Goal: Find specific page/section: Find specific page/section

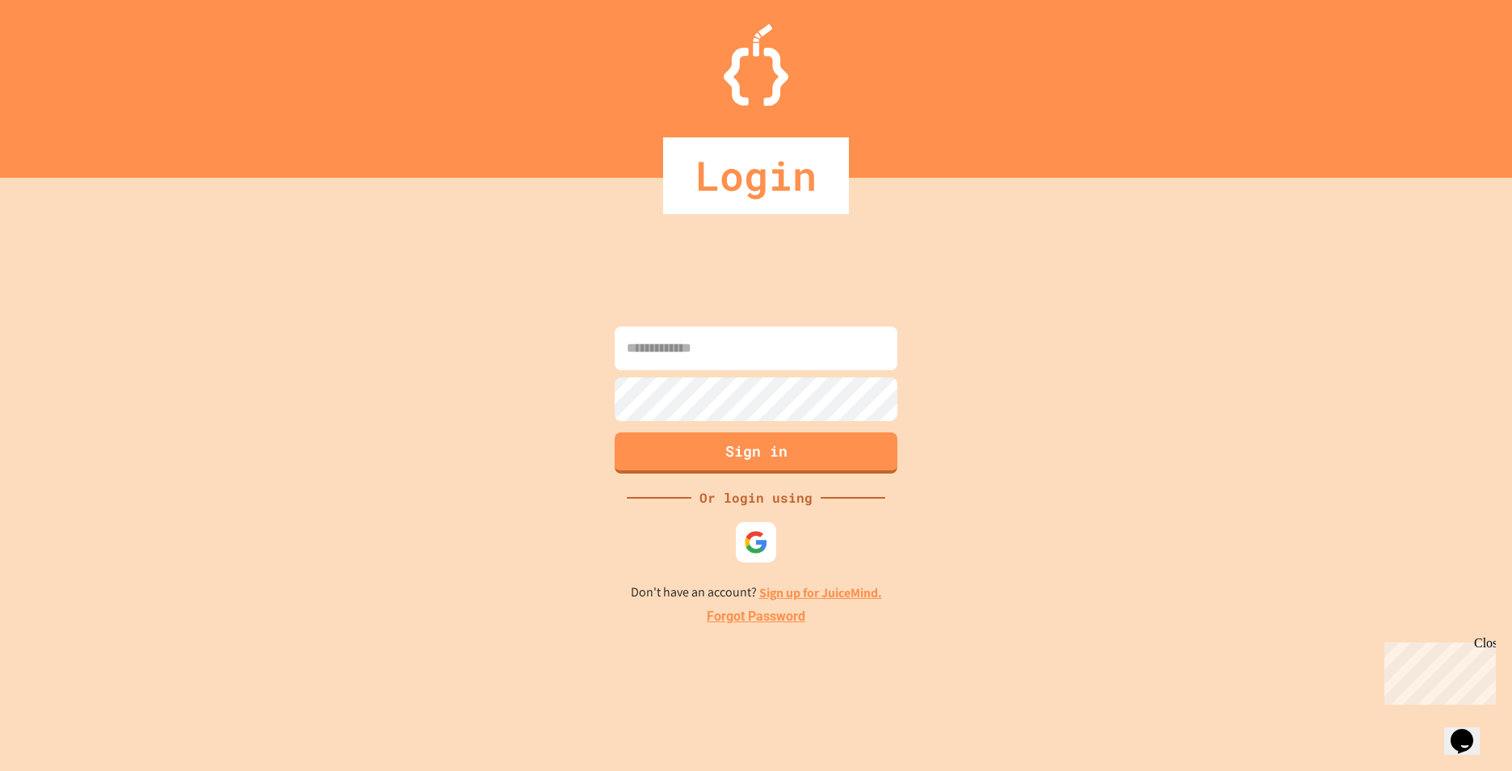
click at [672, 332] on input at bounding box center [756, 348] width 283 height 44
click at [743, 540] on img at bounding box center [756, 542] width 27 height 27
click at [731, 335] on input at bounding box center [756, 348] width 283 height 44
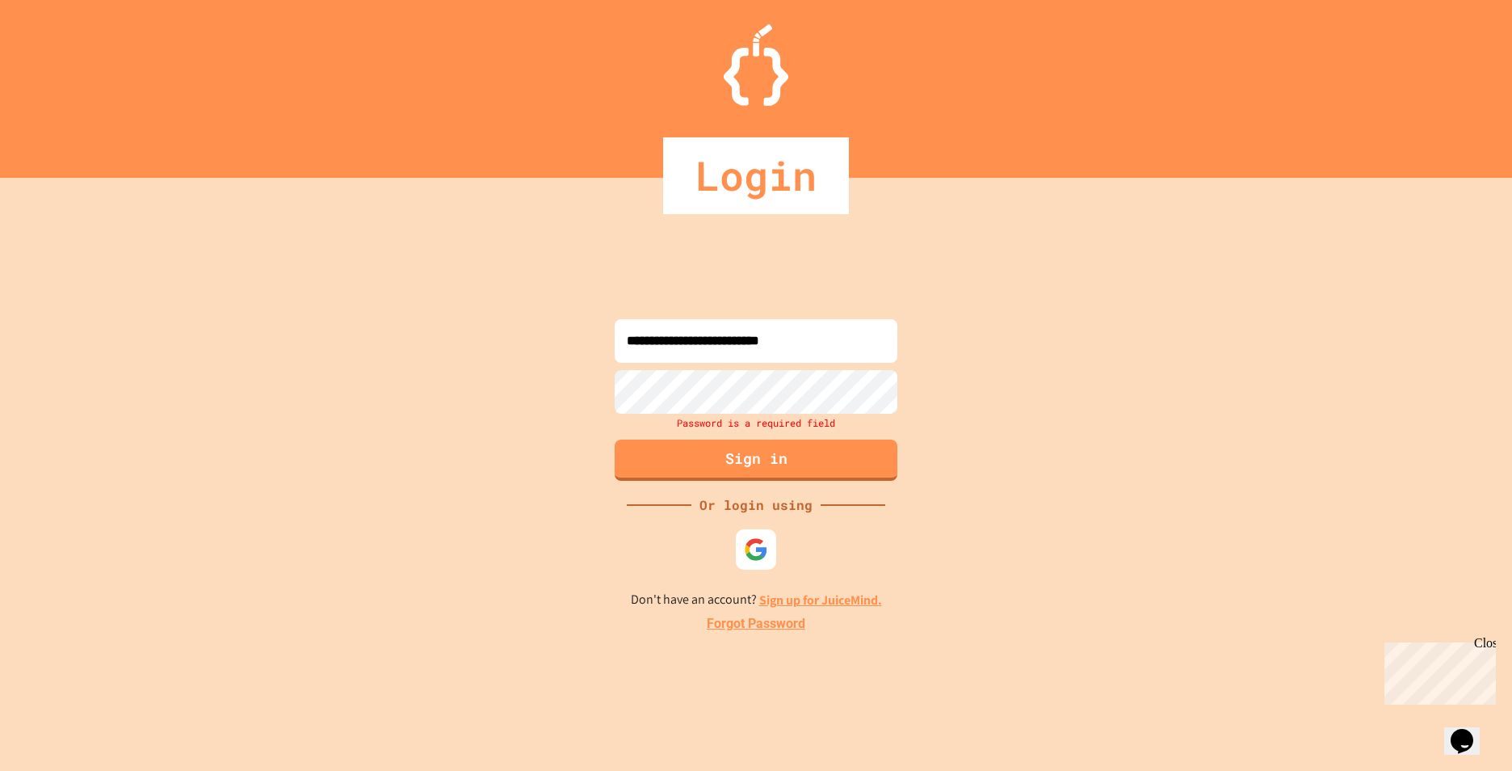
type input "**********"
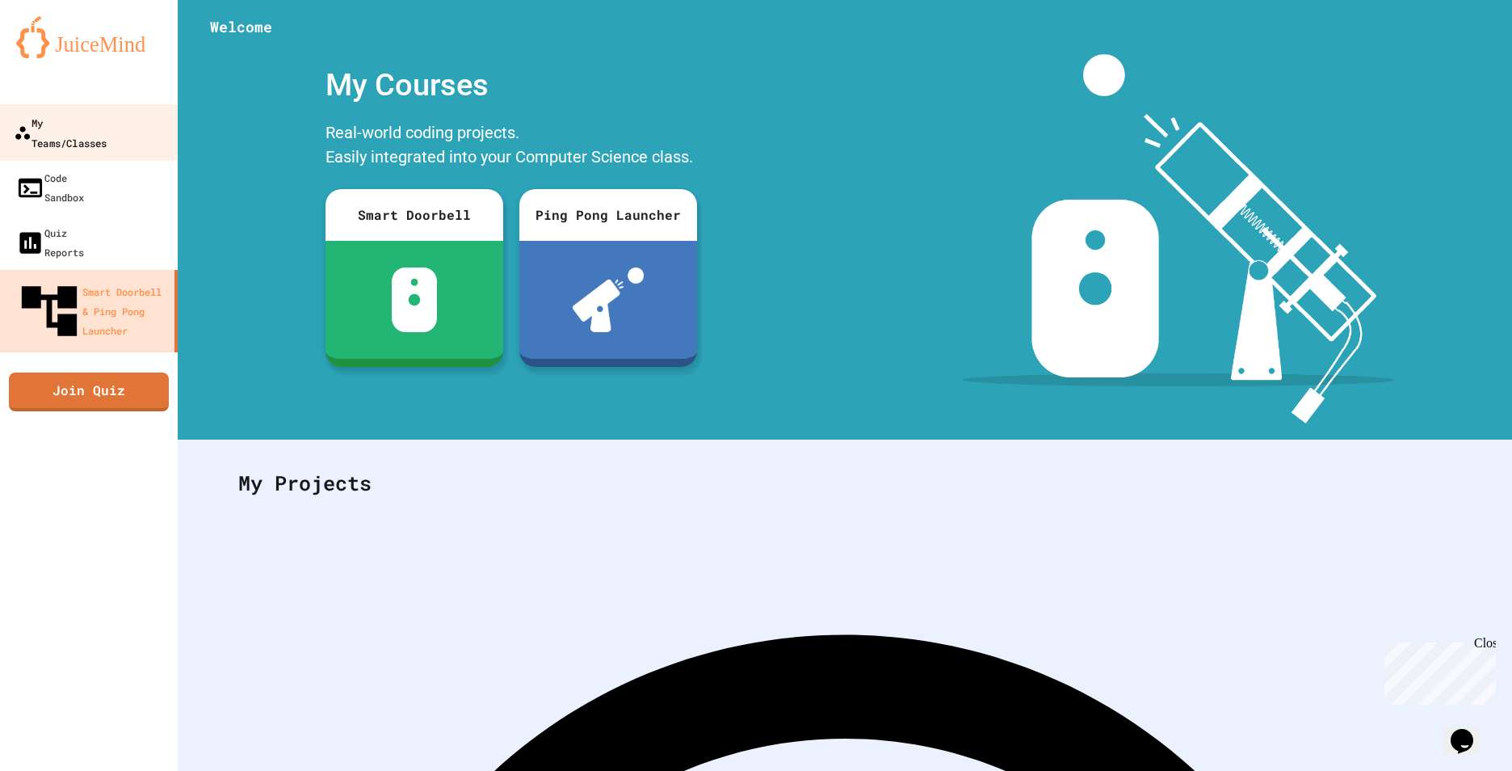
click at [78, 109] on link "My Teams/Classes" at bounding box center [89, 132] width 183 height 57
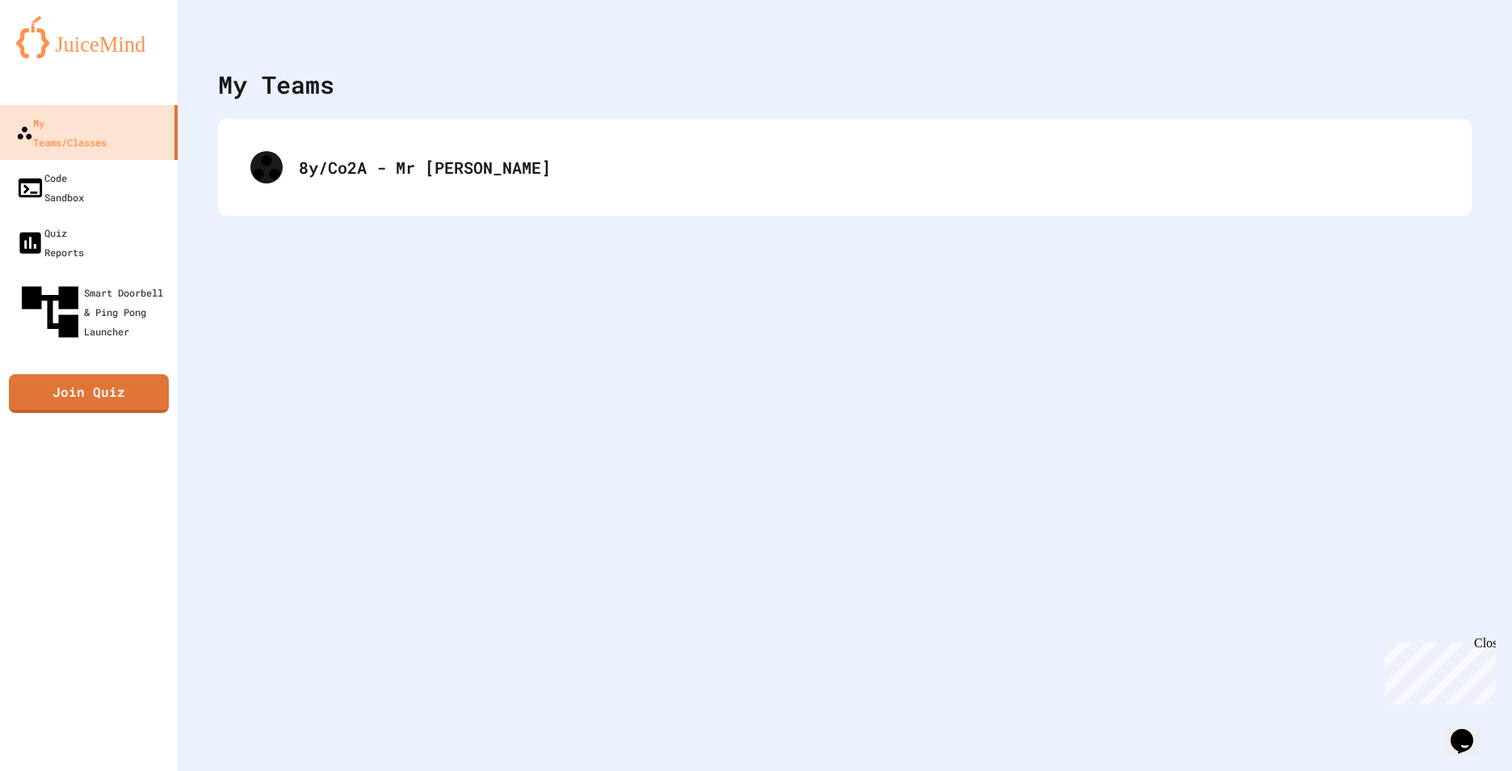
click at [363, 206] on div "8y/Co2A - Mr [PERSON_NAME]" at bounding box center [845, 167] width 1254 height 97
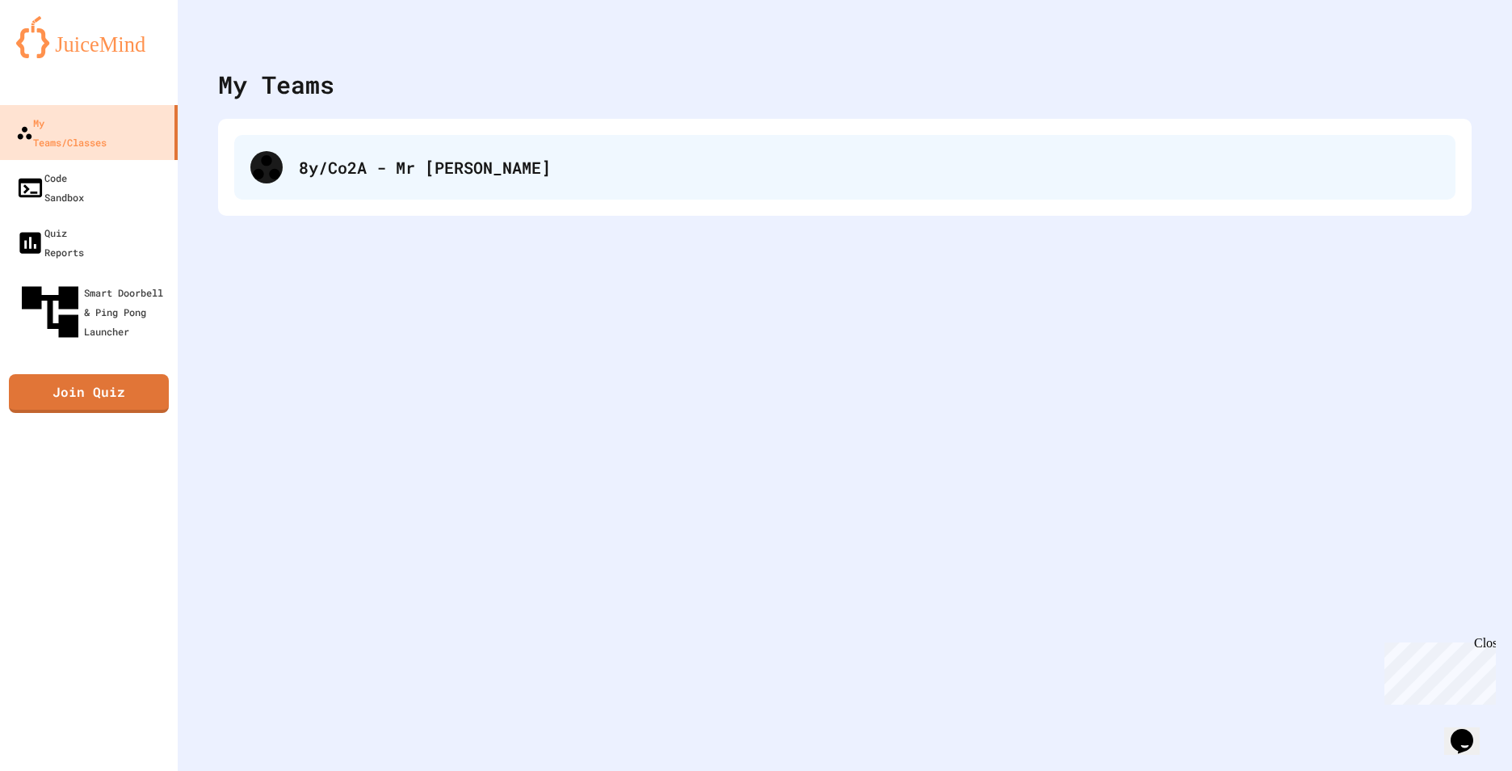
click at [373, 179] on div "8y/Co2A - Mr [PERSON_NAME]" at bounding box center [844, 167] width 1221 height 65
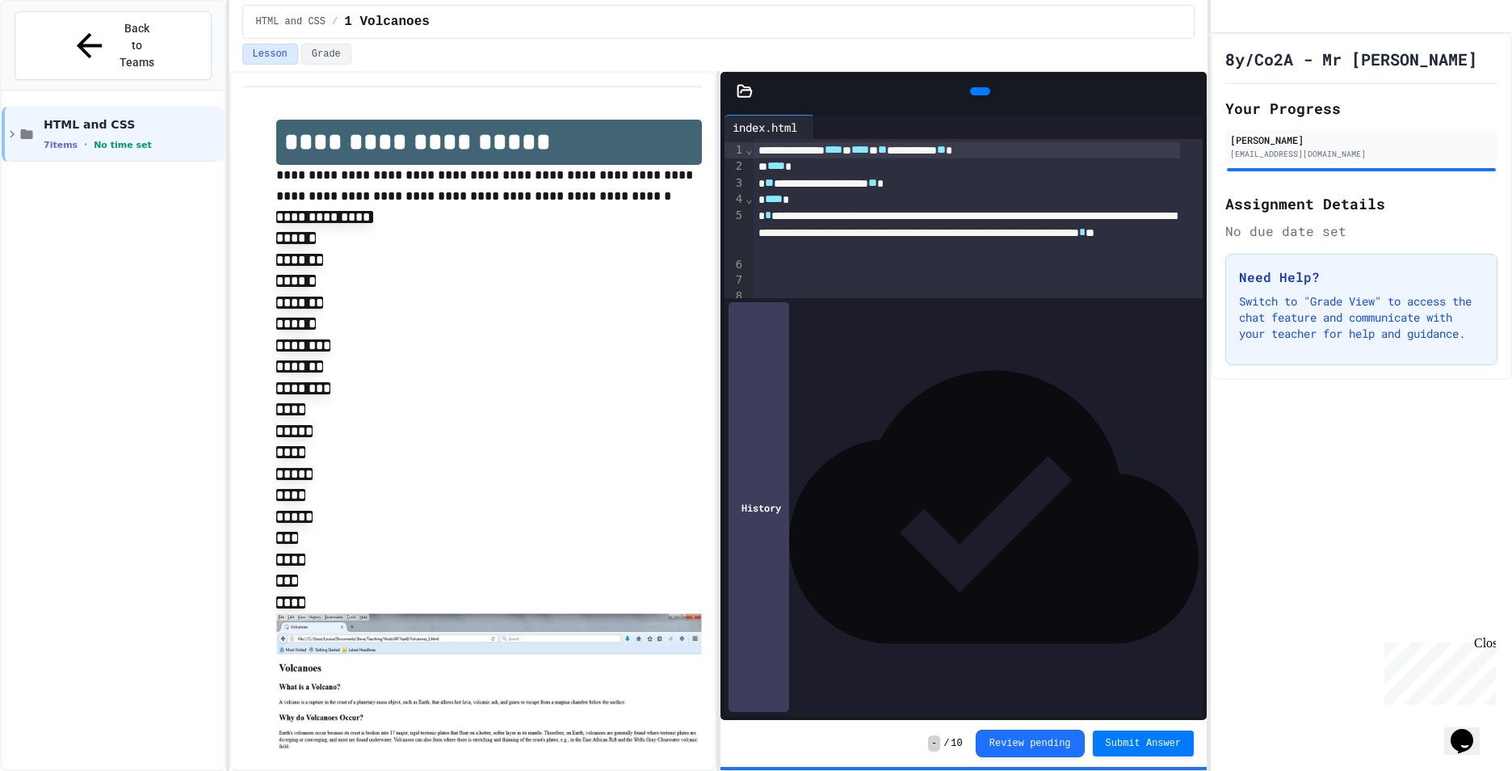
scroll to position [48, 0]
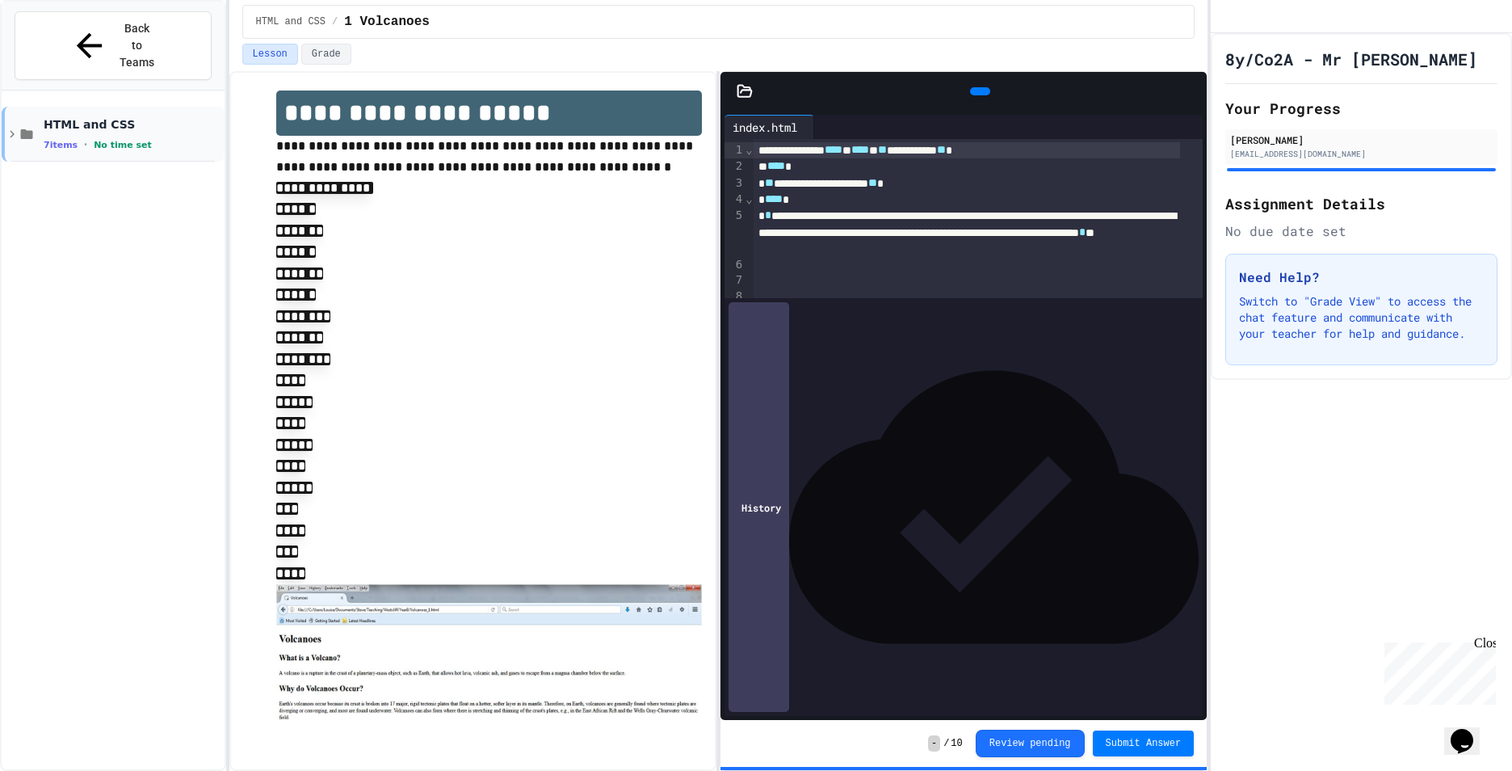
click at [167, 107] on div "HTML and CSS 7 items • No time set" at bounding box center [113, 134] width 223 height 55
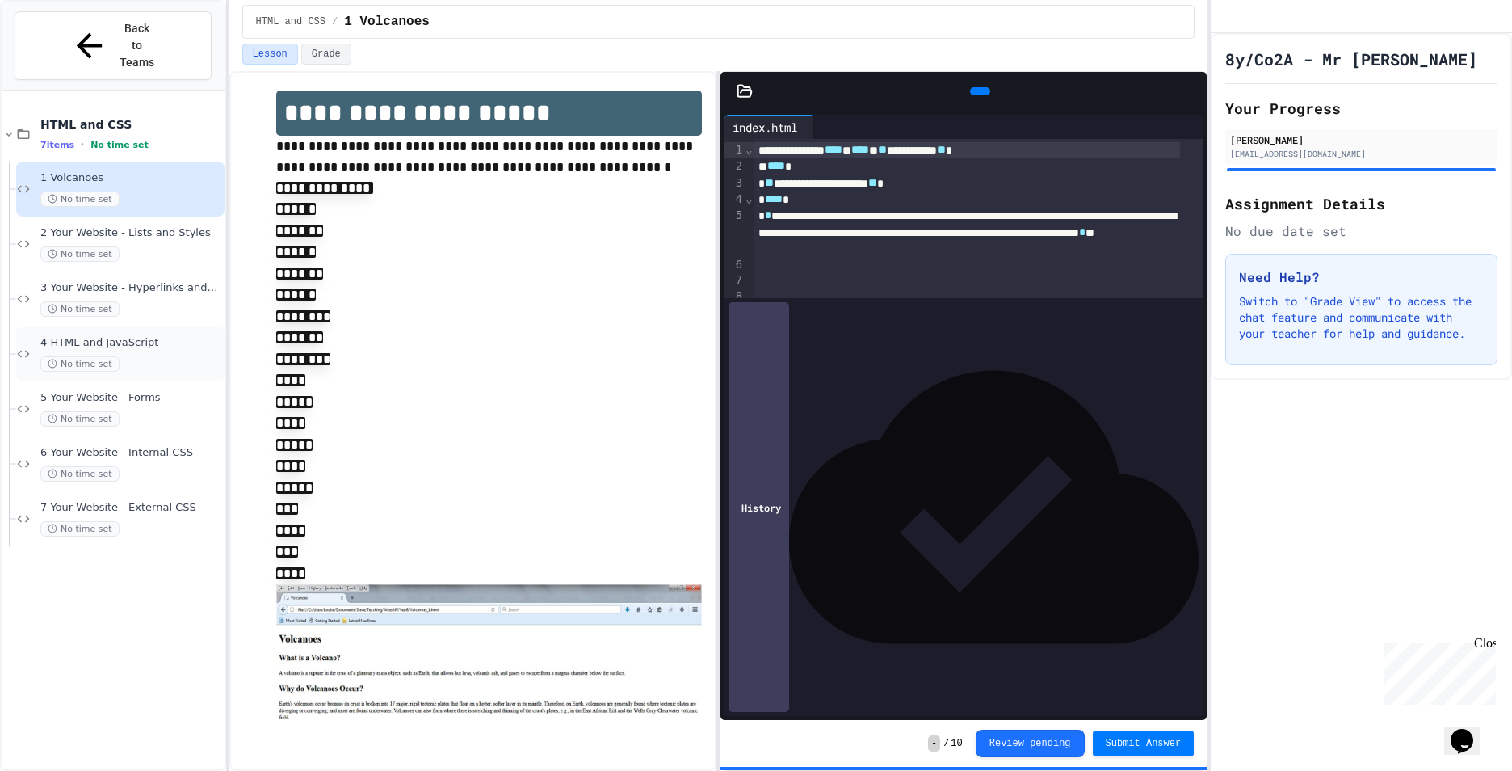
click at [112, 356] on span "No time set" at bounding box center [79, 363] width 79 height 15
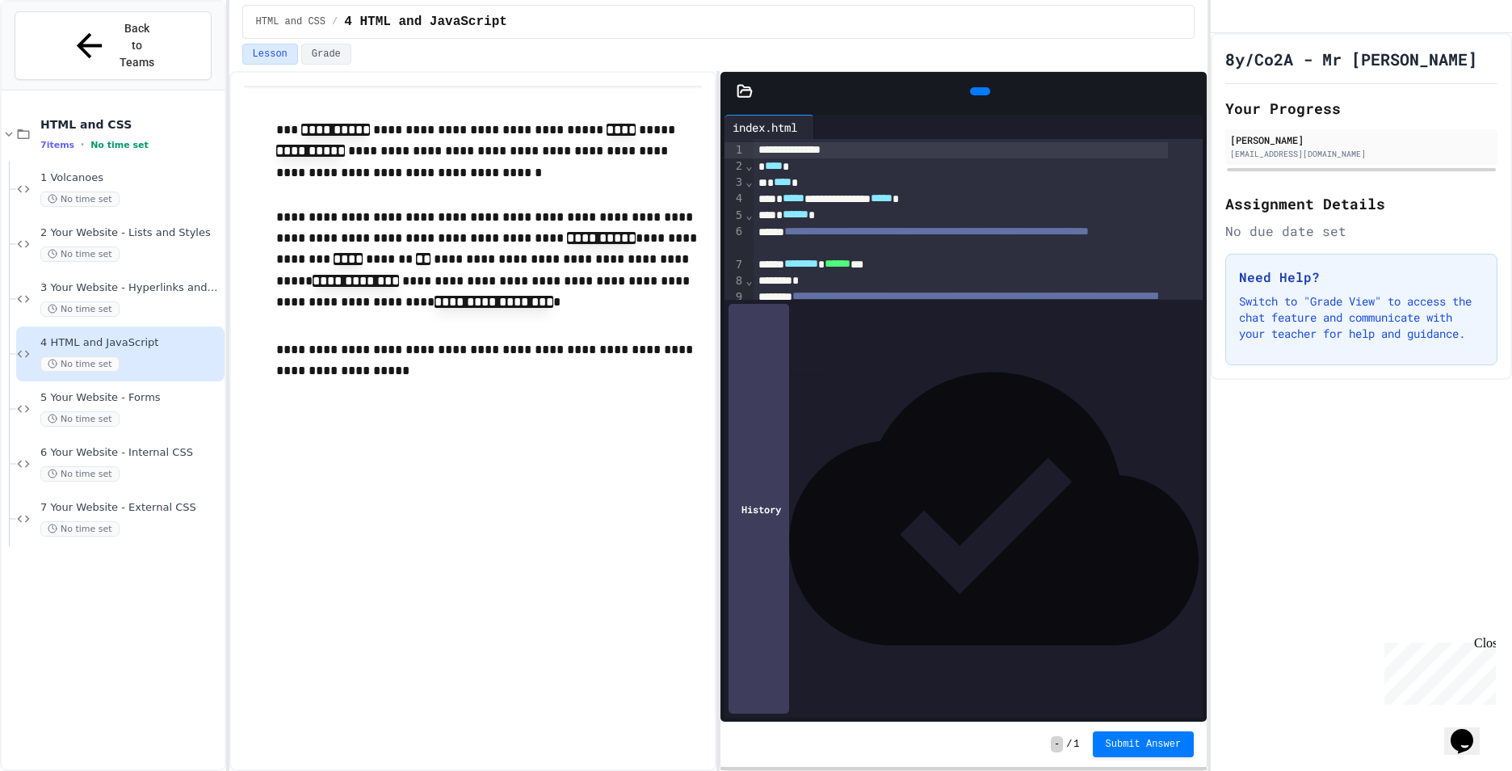
click at [655, 568] on div "**********" at bounding box center [473, 421] width 488 height 700
